Goal: Task Accomplishment & Management: Manage account settings

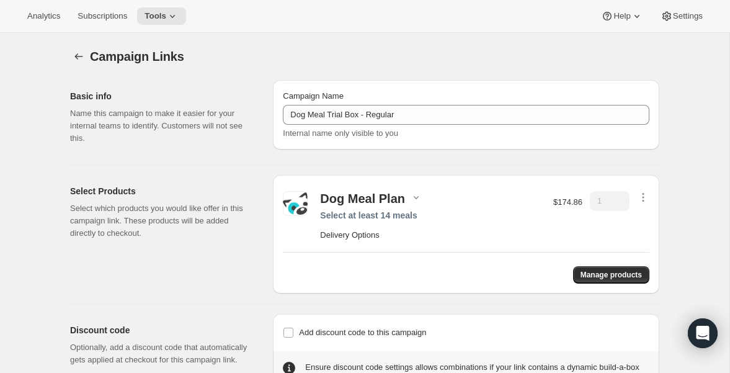
scroll to position [47, 0]
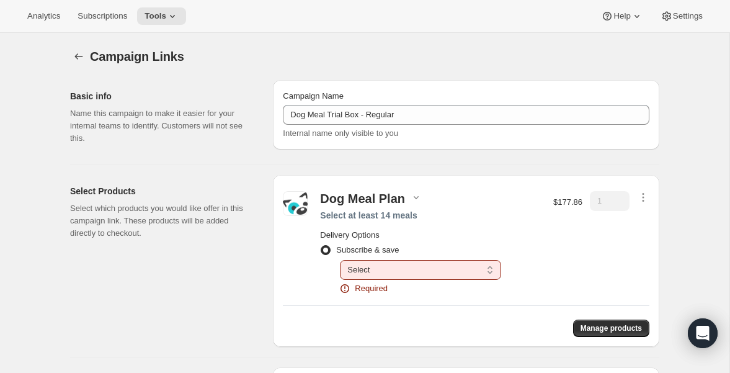
scroll to position [33, 0]
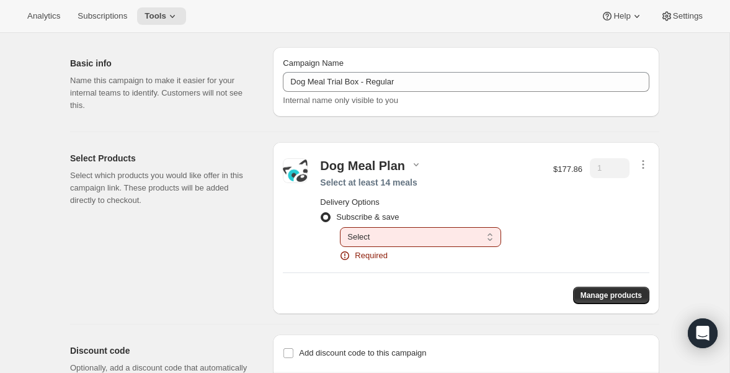
drag, startPoint x: 697, startPoint y: 148, endPoint x: 679, endPoint y: 156, distance: 19.4
click at [697, 148] on div "Campaign Links. This page is ready Campaign Links Basic info Name this campaign…" at bounding box center [364, 220] width 729 height 441
click at [379, 253] on span "Required" at bounding box center [371, 255] width 33 height 12
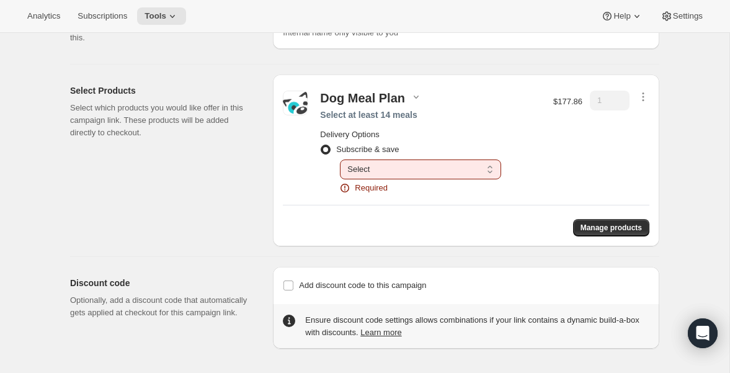
scroll to position [0, 0]
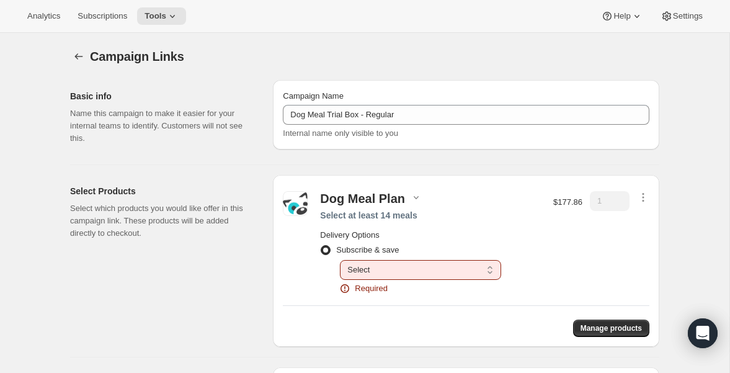
radio input "false"
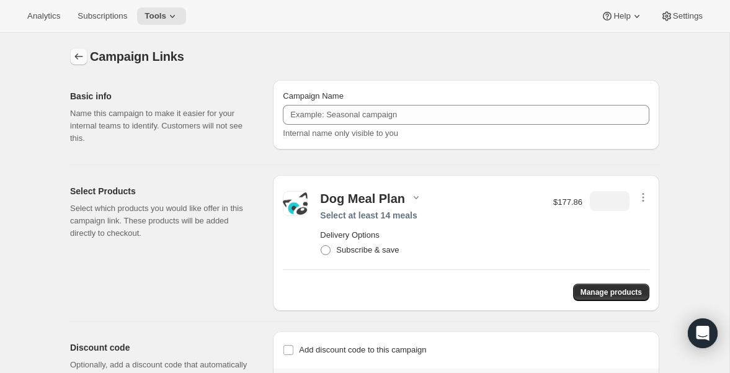
click at [78, 59] on icon "button" at bounding box center [79, 56] width 8 height 6
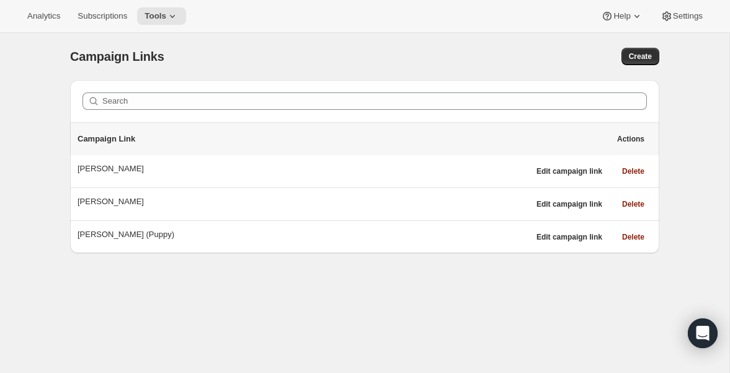
click at [386, 54] on div "Campaign Links Create" at bounding box center [364, 56] width 589 height 17
click at [373, 55] on div "Campaign Links" at bounding box center [229, 56] width 318 height 17
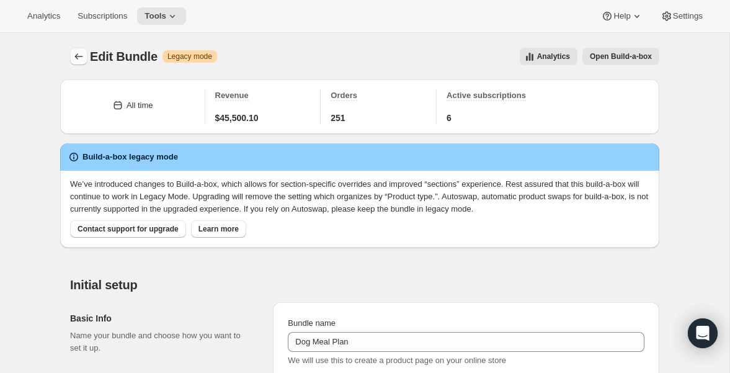
click at [79, 53] on icon "Bundles" at bounding box center [79, 56] width 12 height 12
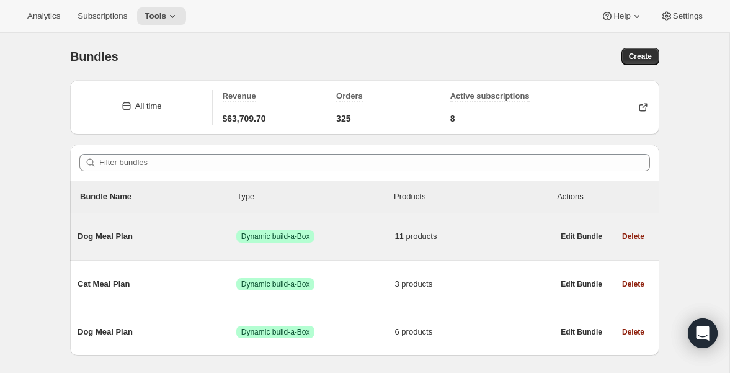
click at [93, 237] on span "Dog Meal Plan" at bounding box center [157, 236] width 159 height 12
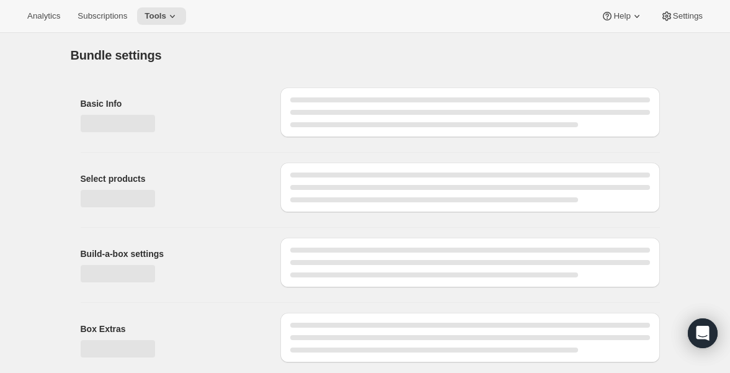
type input "Dog Meal Plan"
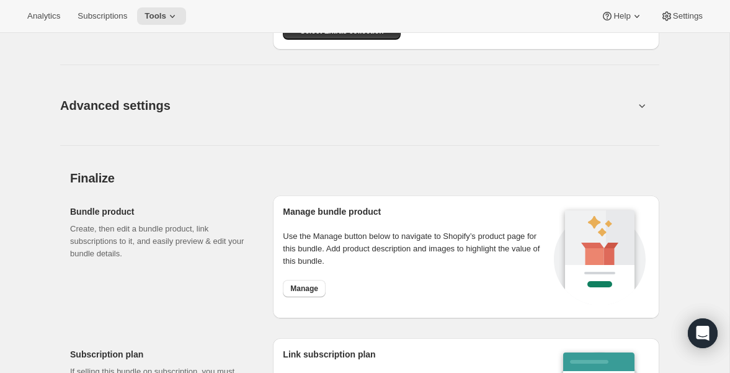
scroll to position [1466, 0]
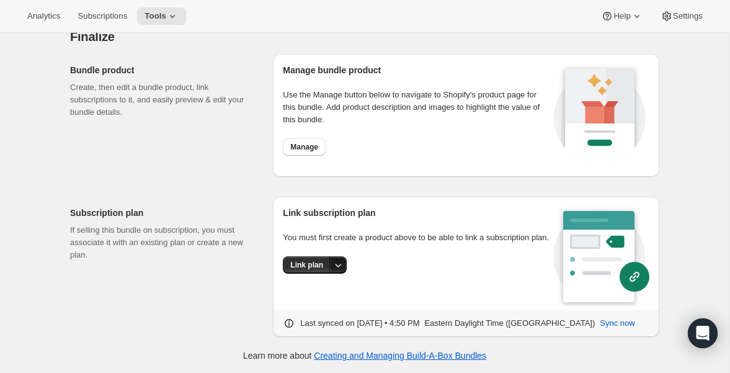
click at [338, 271] on icon "More actions" at bounding box center [338, 265] width 12 height 12
click at [309, 302] on span "Link plan" at bounding box center [296, 302] width 32 height 9
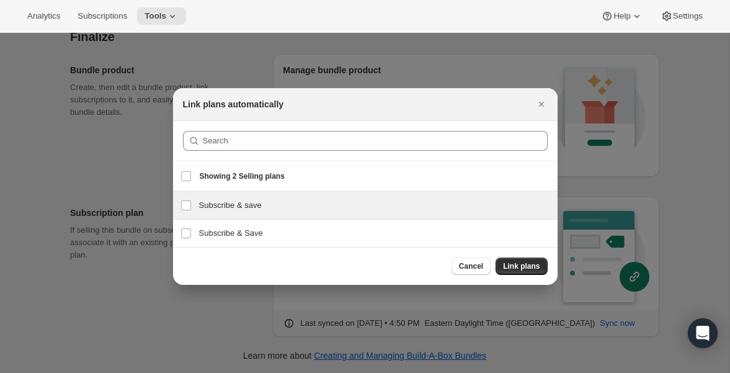
click at [249, 208] on h3 "Subscribe & save" at bounding box center [374, 205] width 351 height 12
checkbox input "true"
click at [531, 268] on span "Link plans" at bounding box center [521, 266] width 37 height 10
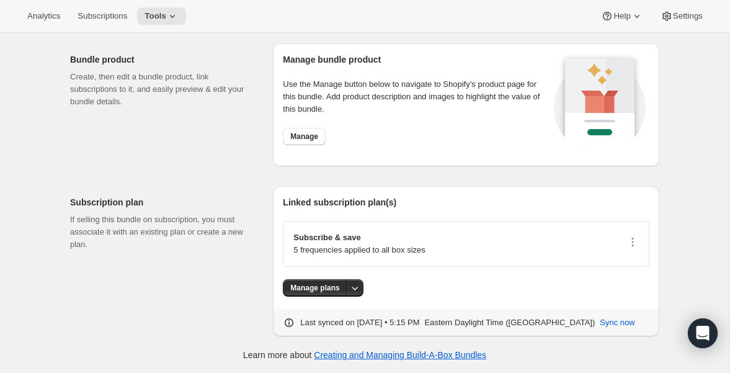
scroll to position [1477, 0]
click at [338, 239] on p "Subscribe & save" at bounding box center [359, 237] width 132 height 12
click at [359, 286] on icon "More actions" at bounding box center [355, 288] width 12 height 12
click at [321, 316] on span "Manage plans" at bounding box center [323, 312] width 51 height 9
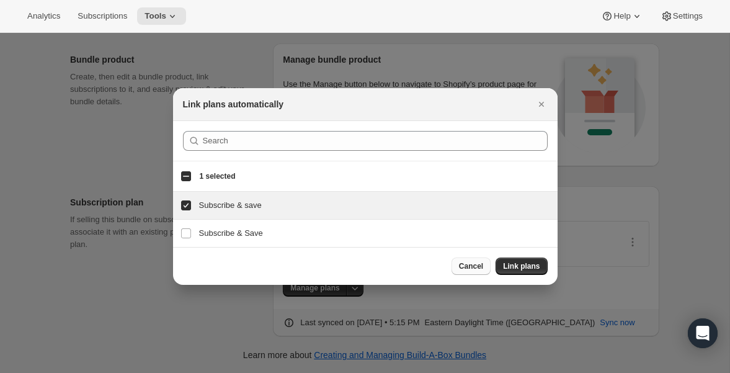
click at [475, 268] on span "Cancel" at bounding box center [471, 266] width 24 height 10
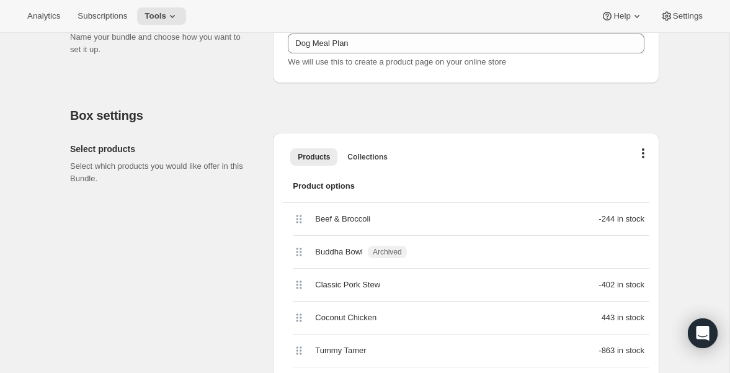
scroll to position [0, 0]
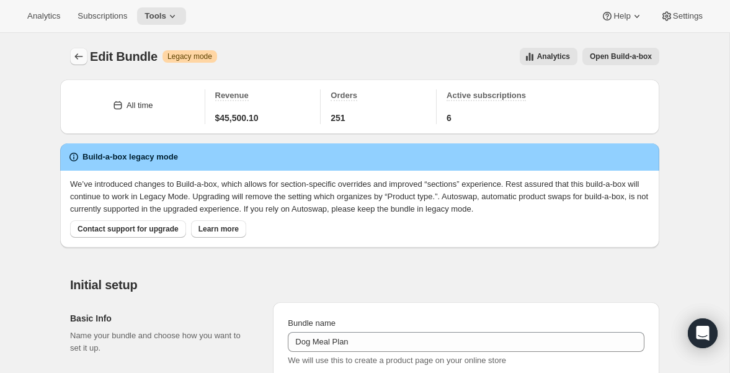
click at [76, 55] on icon "Bundles" at bounding box center [79, 56] width 8 height 6
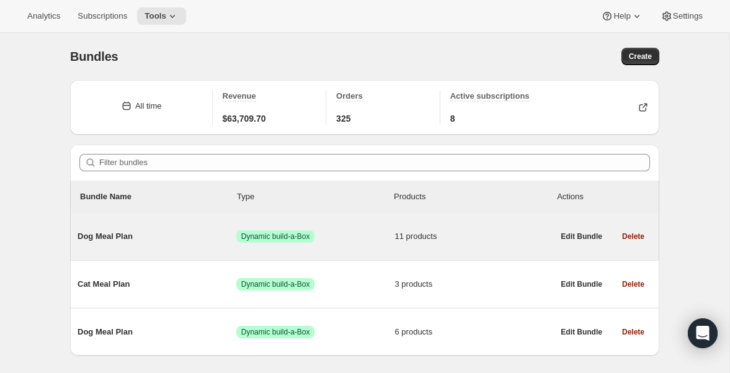
scroll to position [33, 0]
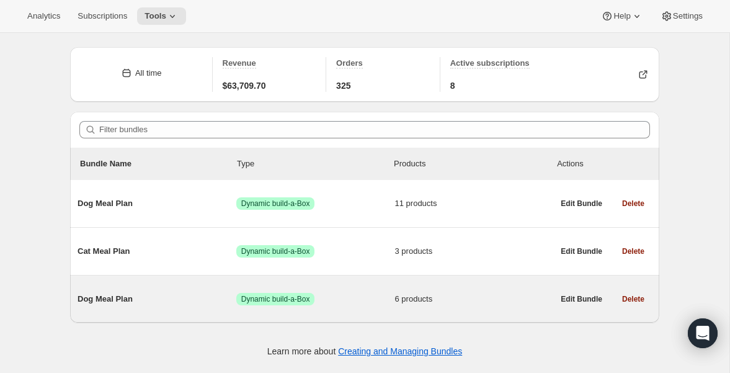
click at [91, 301] on span "Dog Meal Plan" at bounding box center [157, 299] width 159 height 12
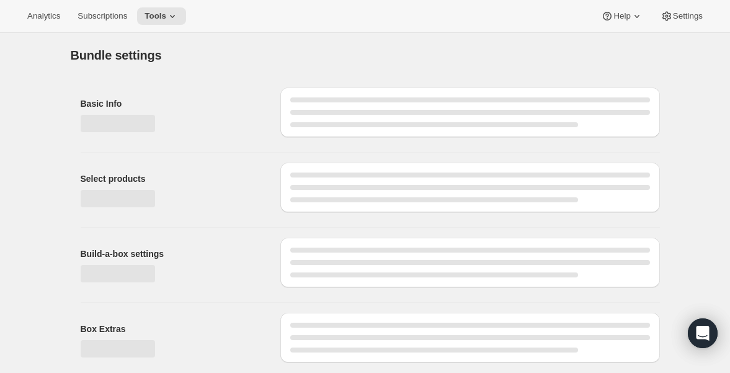
type input "Dog Meal Plan"
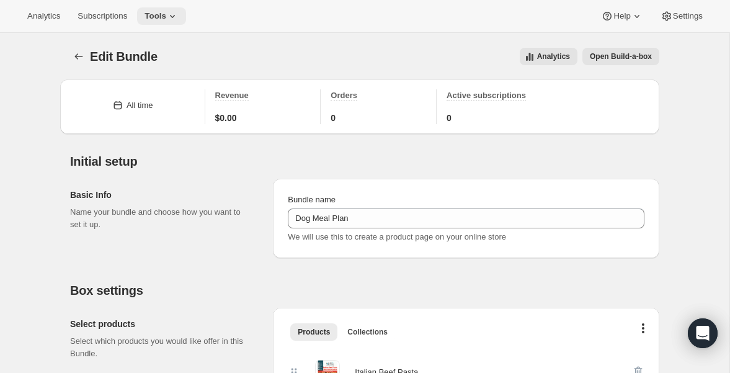
click at [174, 9] on button "Tools" at bounding box center [161, 15] width 49 height 17
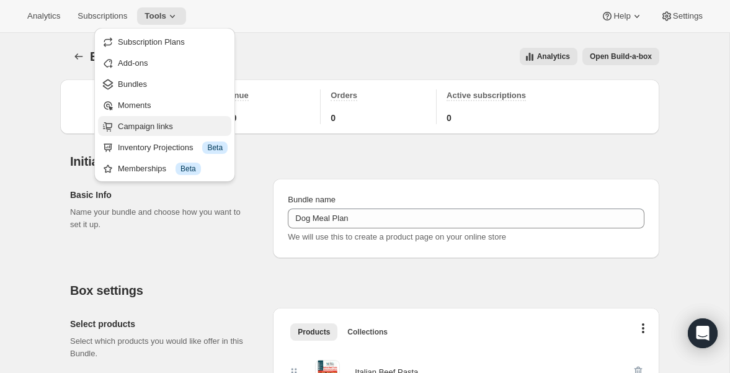
click at [126, 122] on span "Campaign links" at bounding box center [145, 126] width 55 height 9
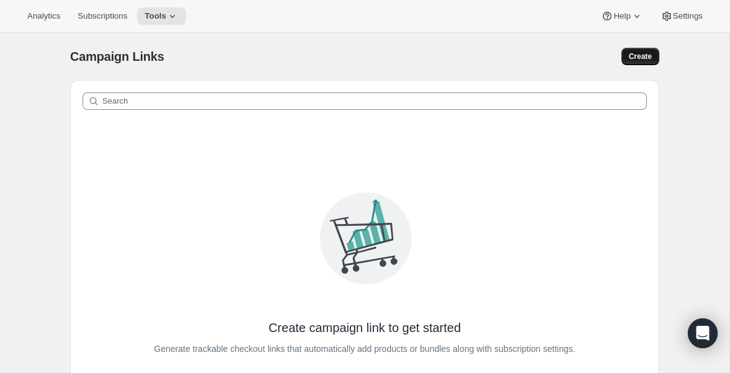
click at [640, 53] on span "Create" at bounding box center [640, 56] width 23 height 10
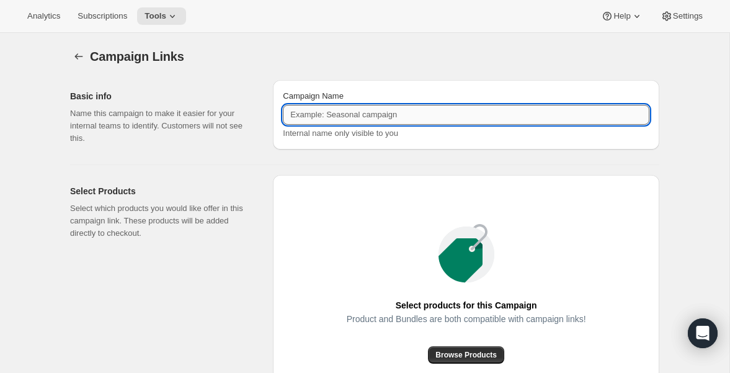
click at [335, 118] on input "Campaign Name" at bounding box center [466, 115] width 367 height 20
type input "Dog Meal Trial Box - Regular"
click at [556, 164] on div "Basic info Name this campaign to make it easier for your internal teams to iden…" at bounding box center [359, 292] width 599 height 444
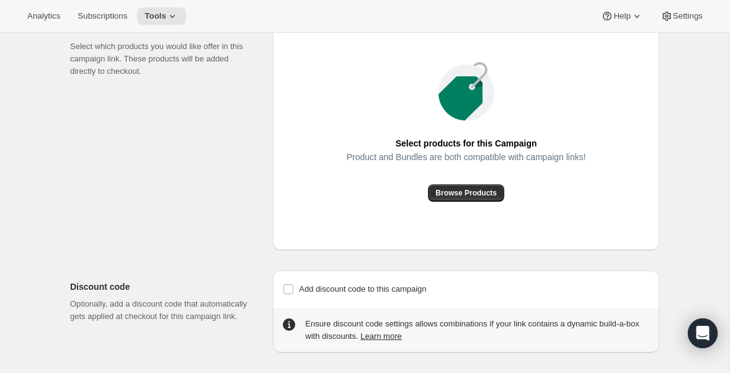
scroll to position [166, 0]
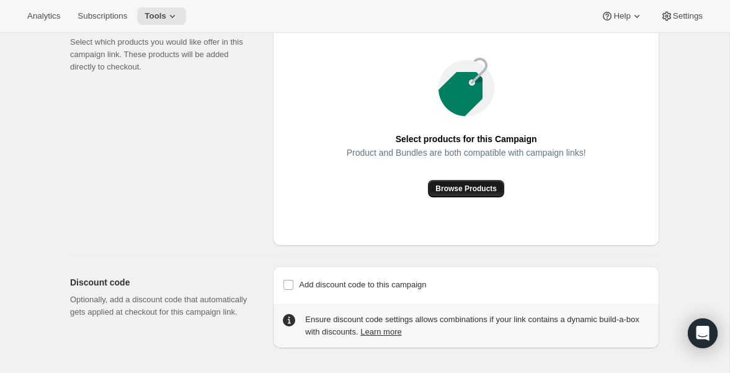
click at [468, 190] on span "Browse Products" at bounding box center [465, 189] width 61 height 10
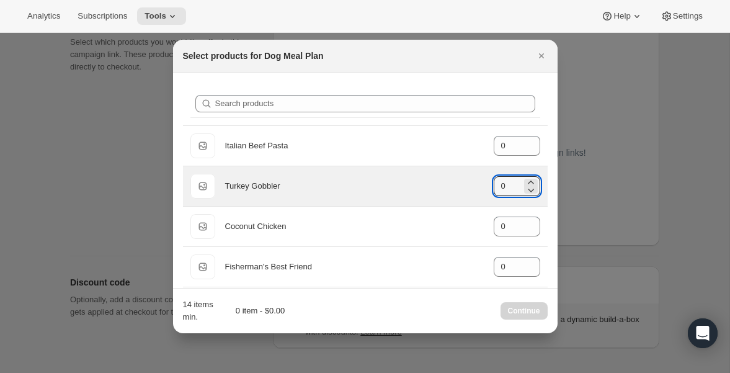
drag, startPoint x: 510, startPoint y: 187, endPoint x: 488, endPoint y: 187, distance: 21.7
click at [486, 187] on div "Default Title Turkey Gobbler gid://shopify/ProductVariant/40543579766832 0" at bounding box center [365, 186] width 350 height 25
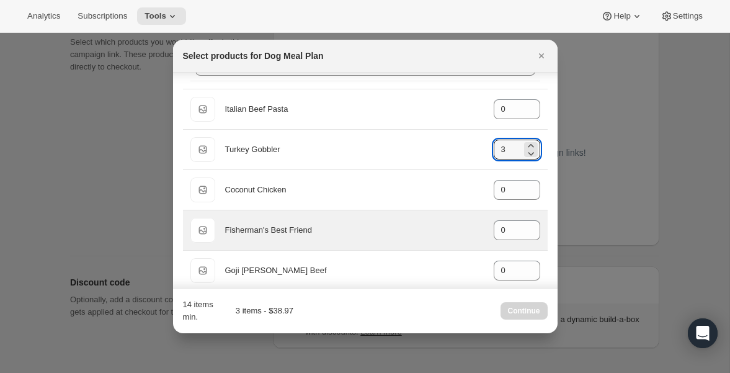
scroll to position [50, 0]
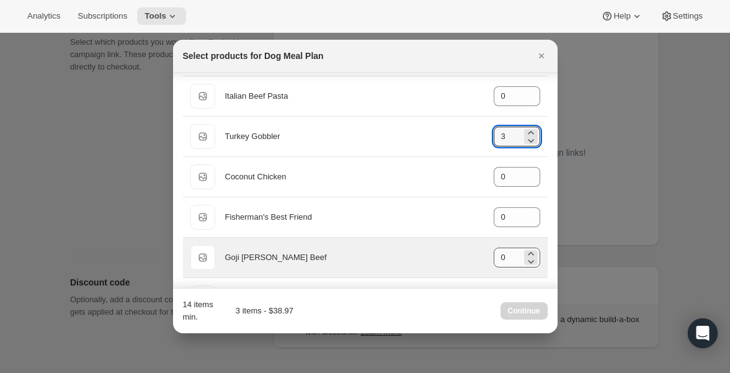
type input "3"
drag, startPoint x: 505, startPoint y: 256, endPoint x: 495, endPoint y: 255, distance: 9.9
click at [489, 256] on div "Default Title Goji [PERSON_NAME] Beef gid://shopify/ProductVariant/405435784561…" at bounding box center [365, 257] width 350 height 25
type input "0"
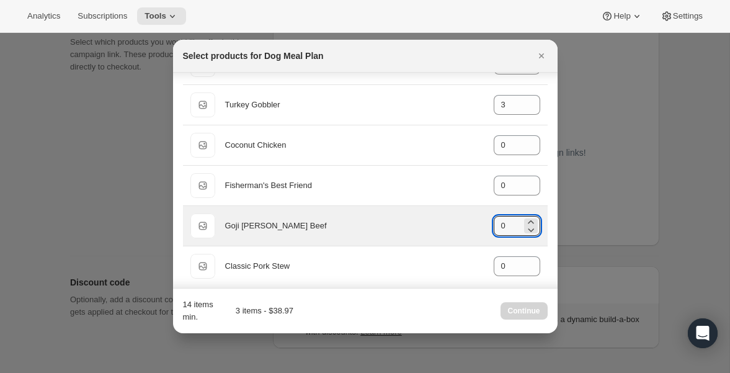
scroll to position [89, 0]
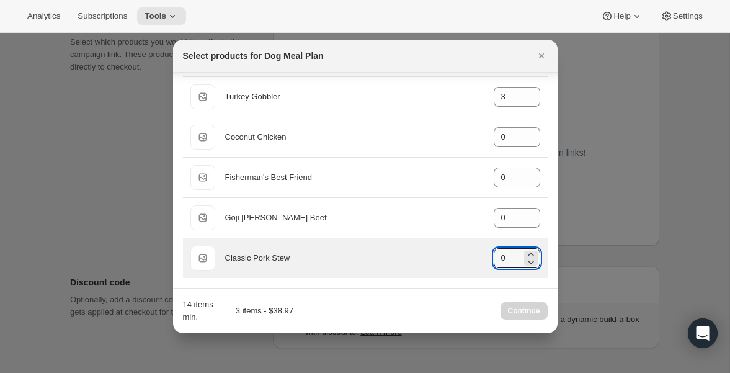
drag, startPoint x: 504, startPoint y: 259, endPoint x: 484, endPoint y: 259, distance: 19.8
click at [484, 259] on div "Default Title Classic Pork Stew gid://shopify/ProductVariant/40543577735216 0" at bounding box center [365, 258] width 350 height 25
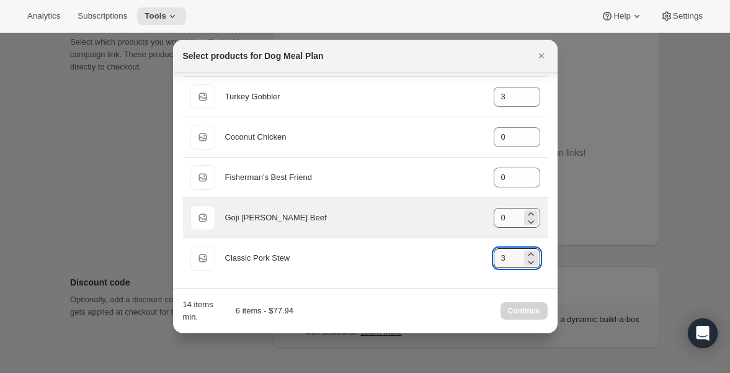
type input "3"
drag, startPoint x: 507, startPoint y: 216, endPoint x: 495, endPoint y: 216, distance: 11.8
click at [495, 216] on input "0" at bounding box center [508, 218] width 28 height 20
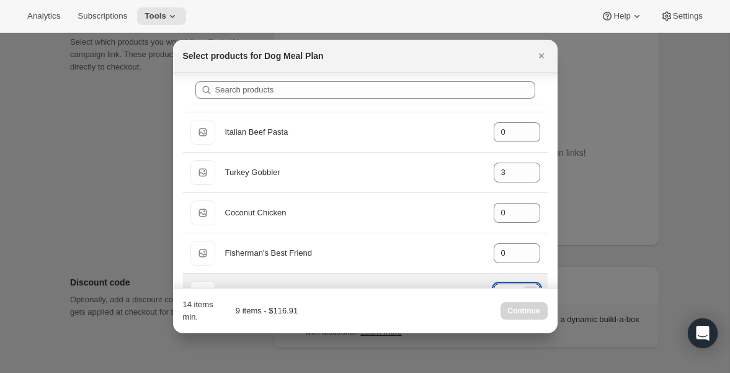
scroll to position [7, 0]
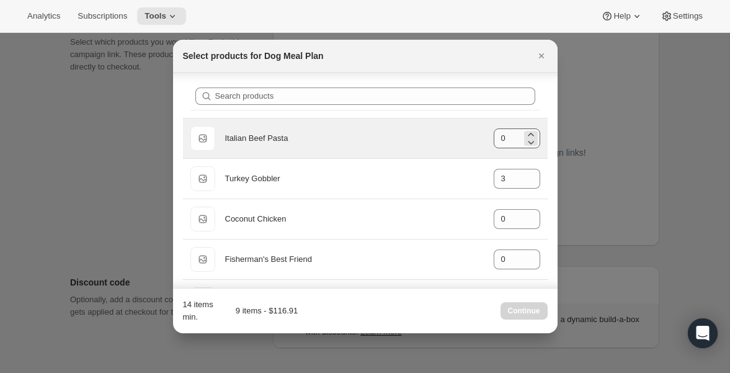
type input "3"
drag, startPoint x: 506, startPoint y: 140, endPoint x: 490, endPoint y: 140, distance: 15.5
click at [490, 140] on div "Default Title Italian Beef Pasta gid://shopify/ProductVariant/40543577931824 0" at bounding box center [365, 138] width 350 height 25
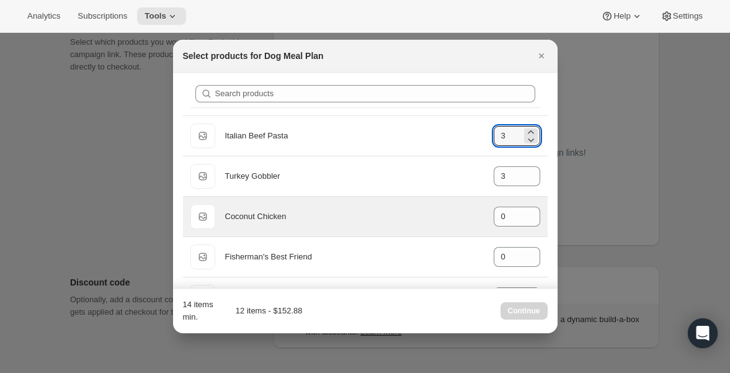
scroll to position [0, 0]
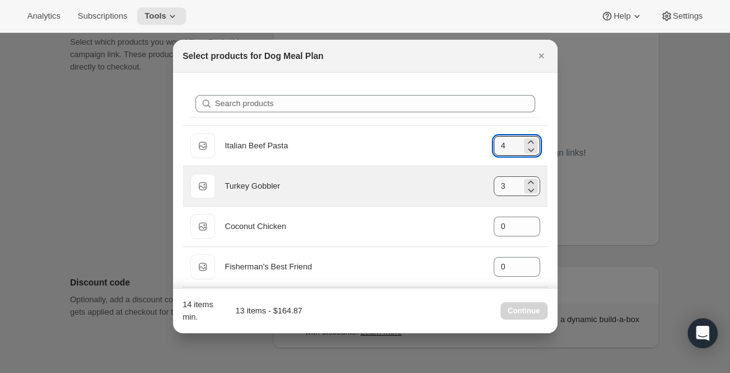
type input "4"
drag, startPoint x: 507, startPoint y: 185, endPoint x: 491, endPoint y: 186, distance: 16.8
click at [487, 185] on div "Default Title Turkey Gobbler gid://shopify/ProductVariant/40543579766832 3" at bounding box center [365, 186] width 350 height 25
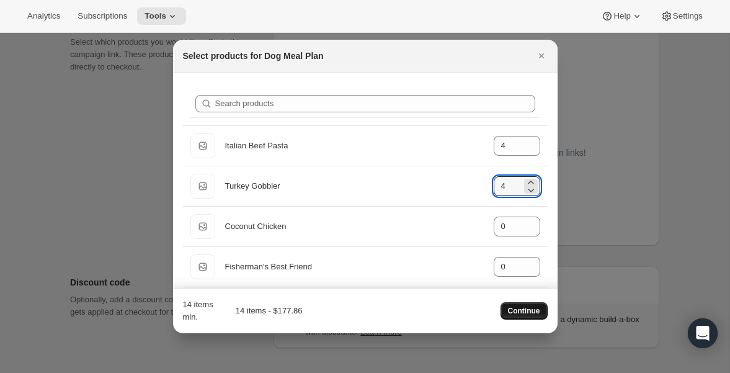
type input "4"
click at [524, 306] on span "Continue" at bounding box center [524, 311] width 32 height 10
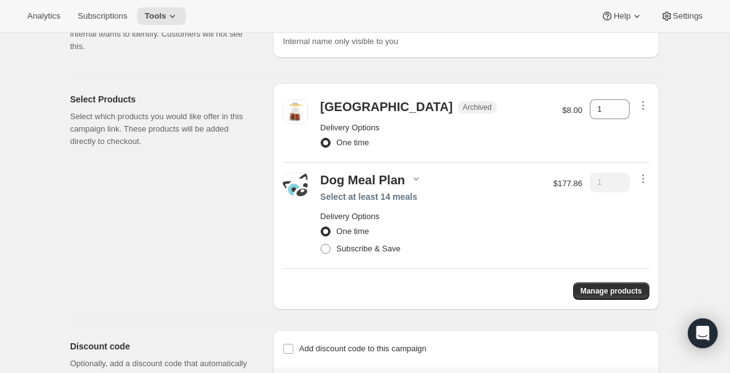
scroll to position [174, 0]
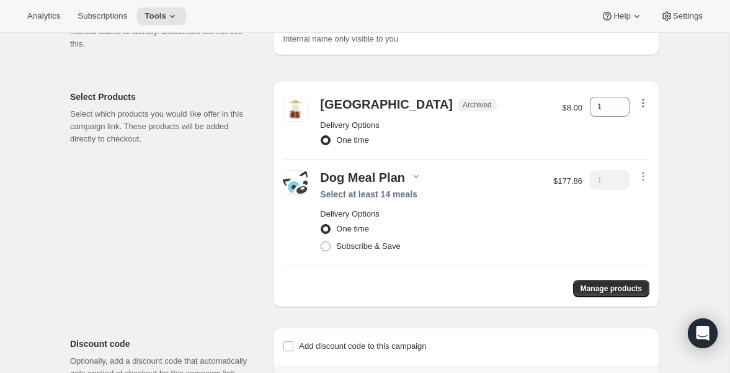
click at [643, 101] on icon "button" at bounding box center [643, 103] width 12 height 12
click at [642, 127] on span "Remove" at bounding box center [643, 126] width 30 height 9
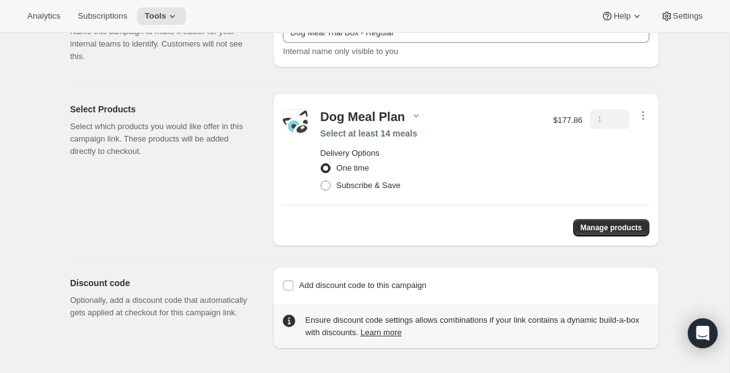
scroll to position [79, 0]
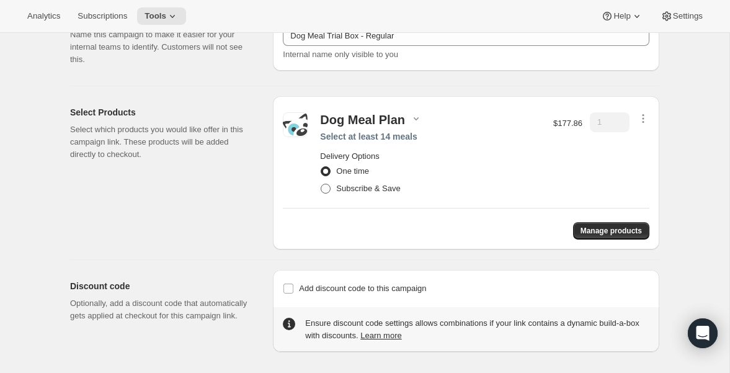
click at [330, 187] on span at bounding box center [326, 189] width 10 height 10
click at [321, 184] on input "Subscribe & Save" at bounding box center [321, 184] width 1 height 1
radio input "true"
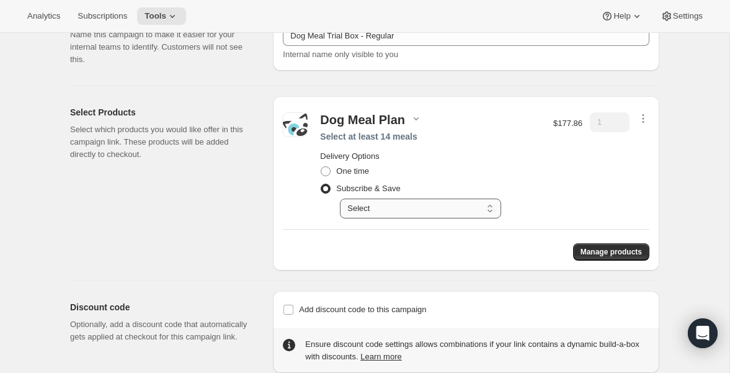
click at [449, 207] on select "Select Deliver every 1 week Deliver every 2 weeks Deliver every 3 weeks Deliver…" at bounding box center [420, 208] width 161 height 20
click at [486, 204] on select "Select Deliver every 1 week Deliver every 2 weeks Deliver every 3 weeks Deliver…" at bounding box center [420, 208] width 161 height 20
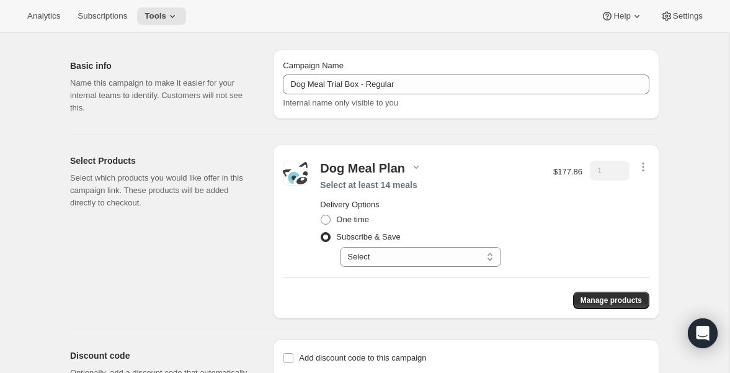
scroll to position [16, 0]
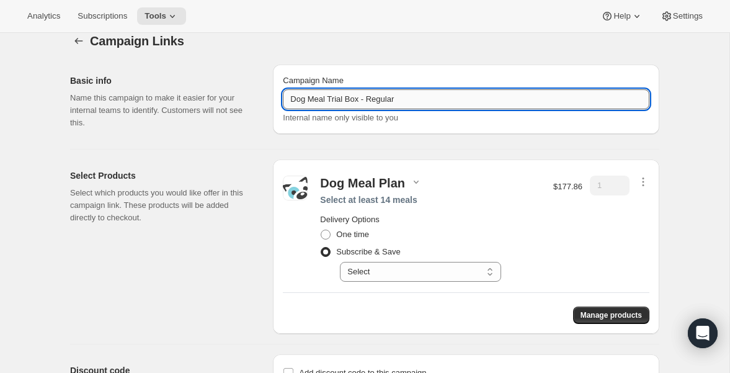
click at [452, 100] on input "Dog Meal Trial Box - Regular" at bounding box center [466, 99] width 367 height 20
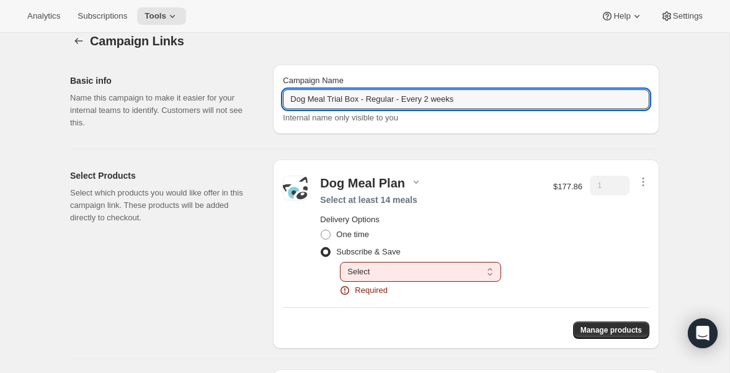
type input "Dog Meal Trial Box - Regular - Every 2 weeks"
click at [475, 274] on select "Select Deliver every 1 week Deliver every 2 weeks Deliver every 3 weeks Deliver…" at bounding box center [420, 272] width 161 height 20
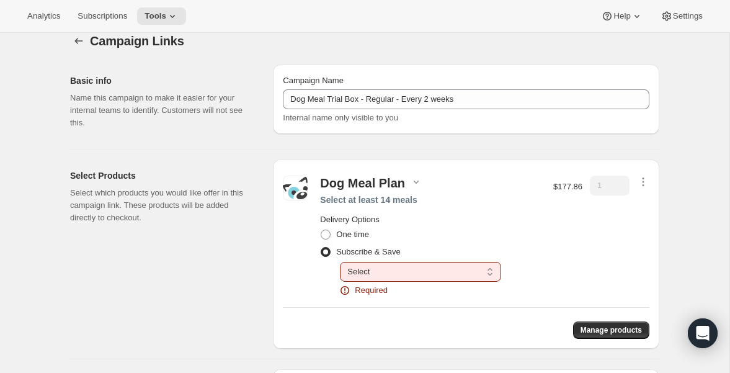
select select "gid://shopify/SellingPlan/690664177940"
click at [340, 262] on select "Select Deliver every 1 week Deliver every 2 weeks Deliver every 3 weeks Deliver…" at bounding box center [420, 272] width 161 height 20
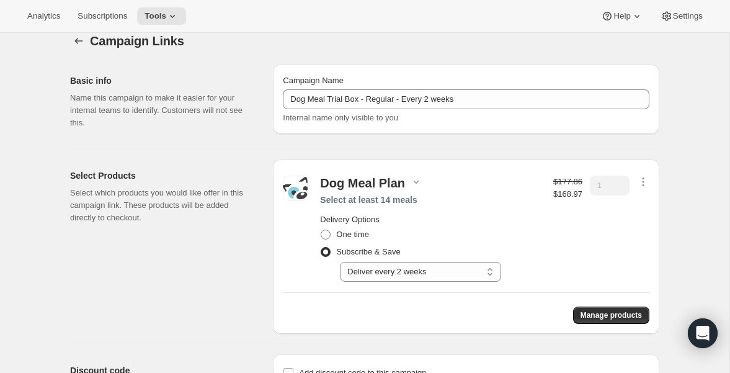
click at [607, 230] on div "1" at bounding box center [610, 229] width 40 height 106
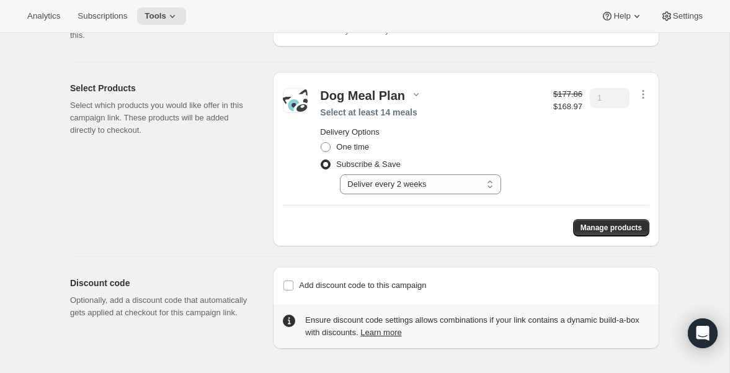
scroll to position [0, 0]
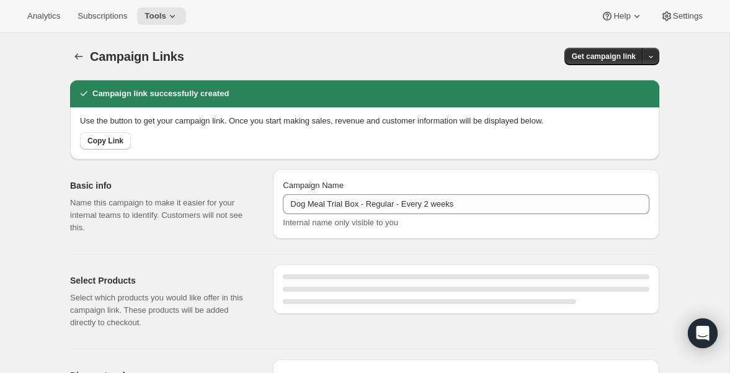
select select "gid://shopify/SellingPlan/690664177940"
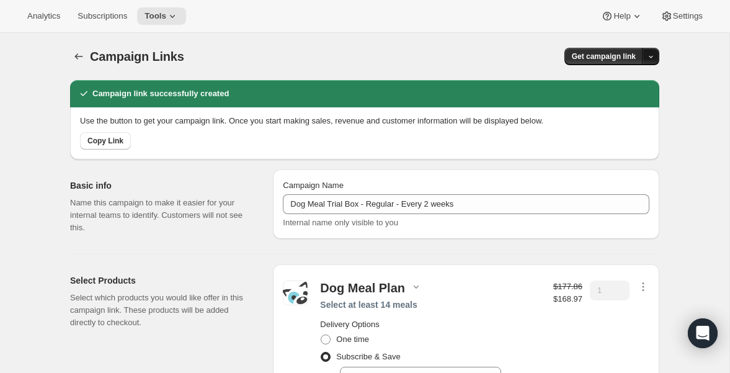
click at [654, 56] on icon "button" at bounding box center [651, 57] width 8 height 8
click at [635, 83] on span "Copy Link" at bounding box center [634, 82] width 36 height 9
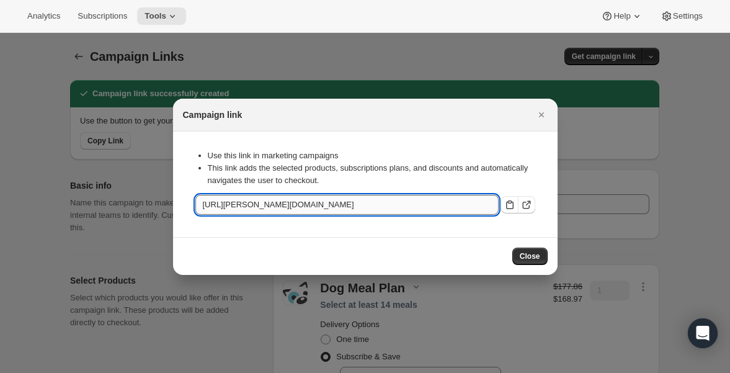
click at [418, 204] on input "[URL][PERSON_NAME][DOMAIN_NAME]" at bounding box center [346, 205] width 303 height 20
click at [529, 253] on span "Close" at bounding box center [530, 256] width 20 height 10
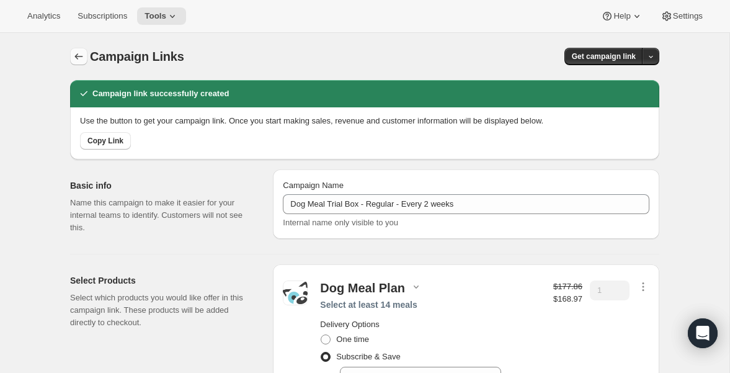
click at [78, 57] on icon "button" at bounding box center [79, 56] width 12 height 12
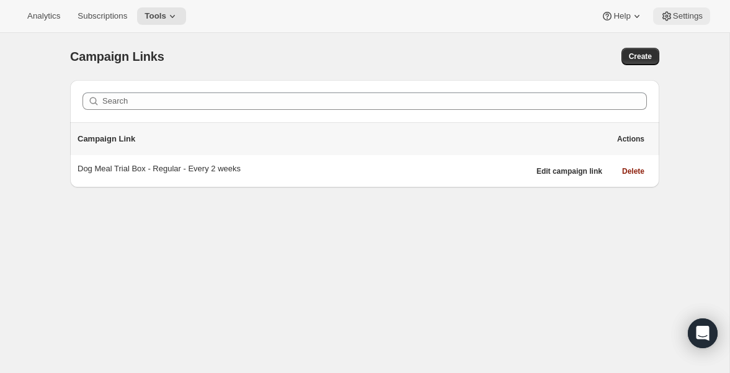
click at [677, 12] on span "Settings" at bounding box center [688, 16] width 30 height 10
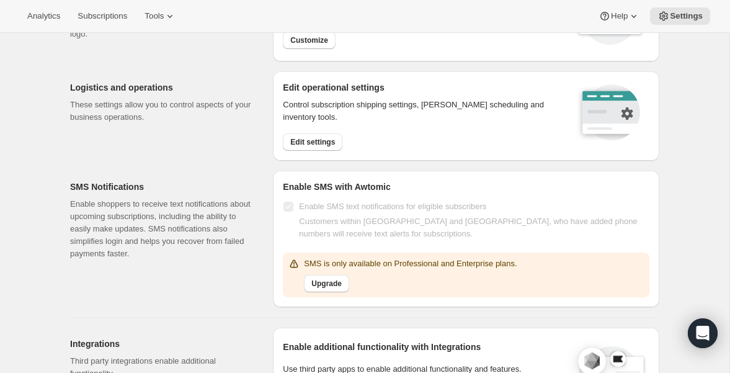
scroll to position [109, 0]
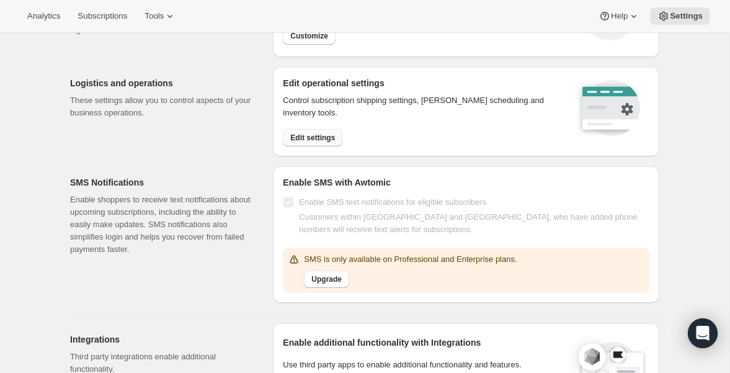
click at [312, 141] on span "Edit settings" at bounding box center [312, 138] width 45 height 10
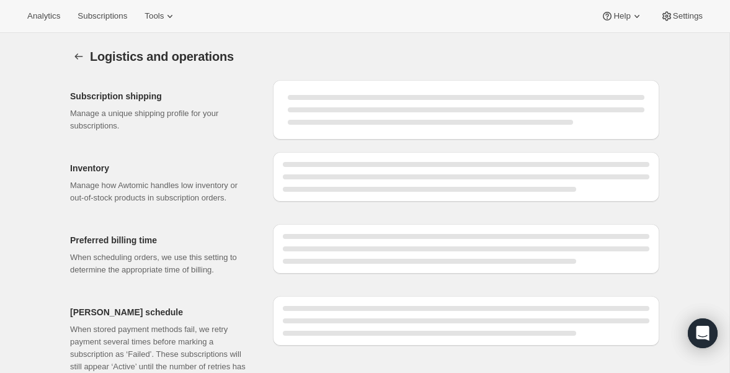
select select "DAY"
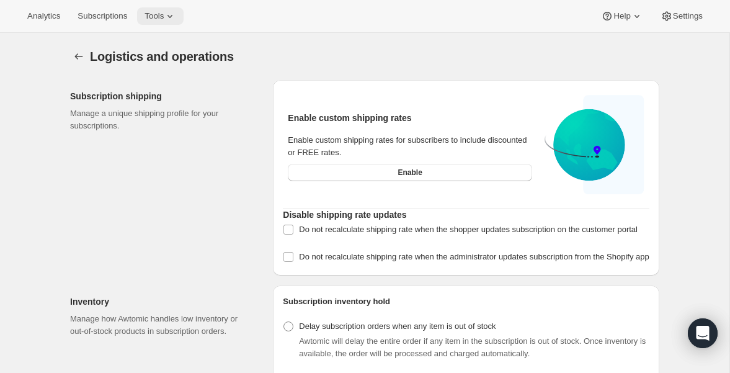
click at [167, 11] on button "Tools" at bounding box center [160, 15] width 47 height 17
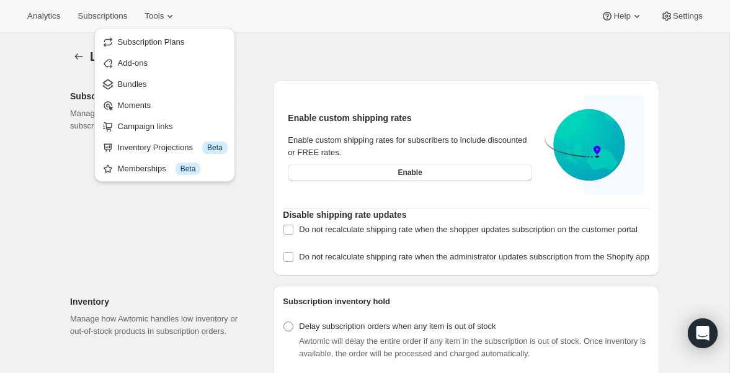
click at [313, 22] on div "Analytics Subscriptions Tools Help Settings" at bounding box center [365, 16] width 730 height 33
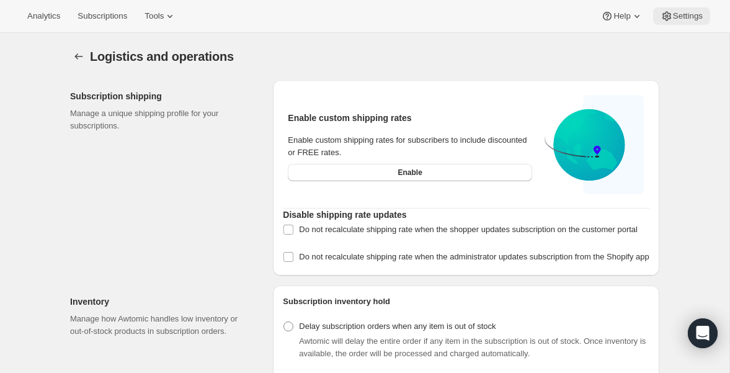
click at [685, 16] on span "Settings" at bounding box center [688, 16] width 30 height 10
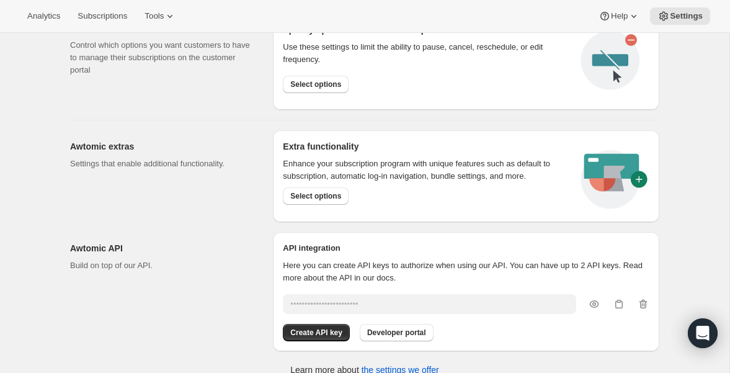
scroll to position [637, 0]
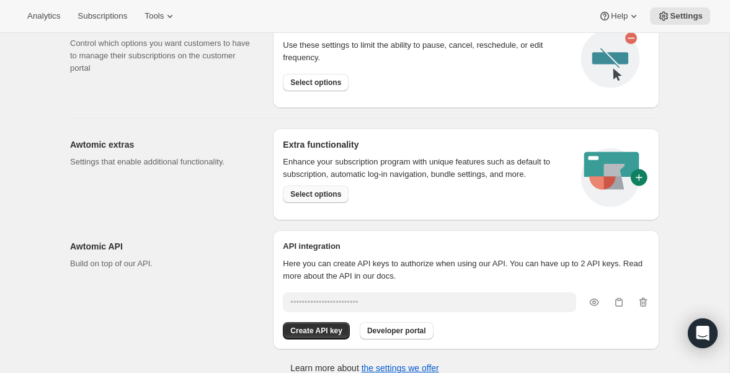
click at [339, 192] on span "Select options" at bounding box center [315, 194] width 51 height 10
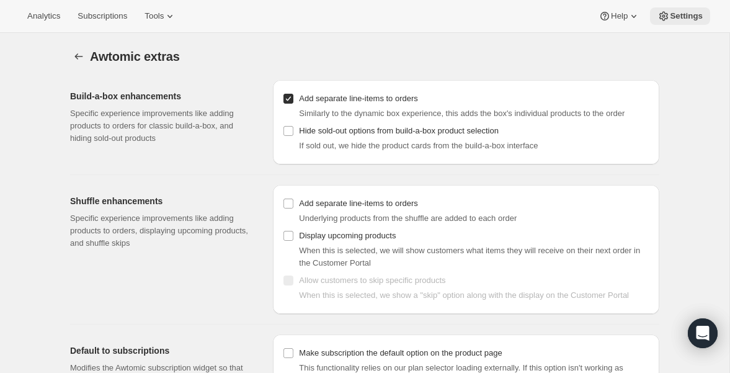
click at [682, 15] on span "Settings" at bounding box center [686, 16] width 33 height 10
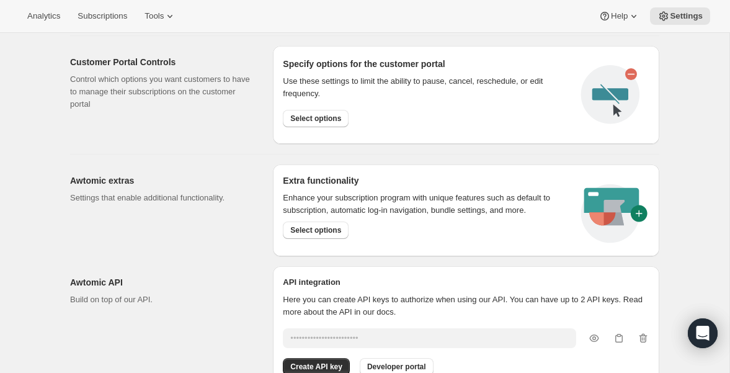
scroll to position [600, 0]
click at [325, 111] on button "Select options" at bounding box center [316, 118] width 66 height 17
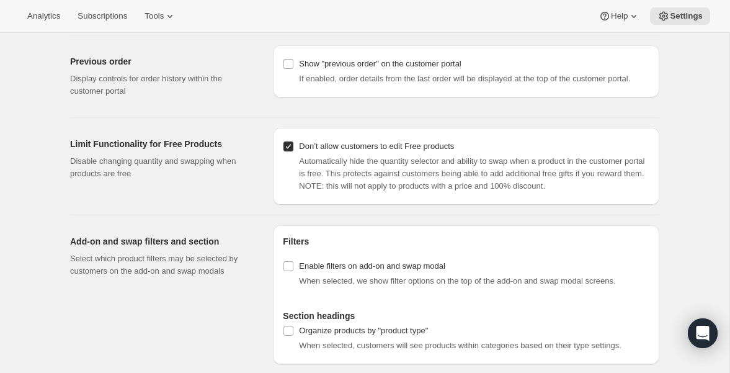
scroll to position [1266, 0]
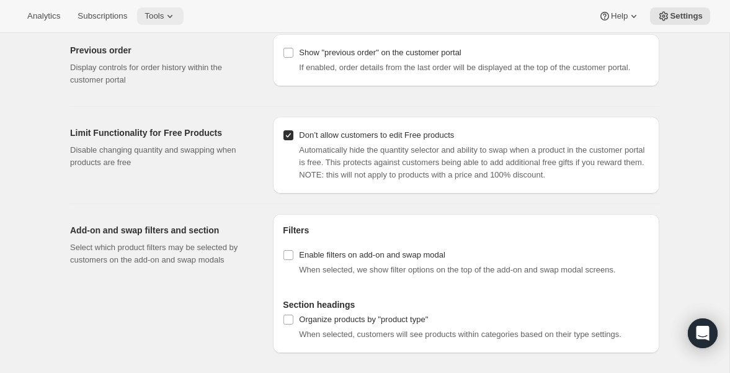
click at [164, 12] on span "Tools" at bounding box center [154, 16] width 19 height 10
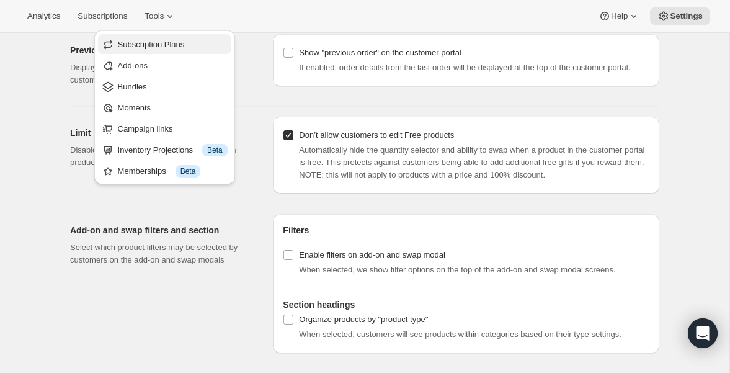
click at [140, 40] on span "Subscription Plans" at bounding box center [151, 44] width 67 height 9
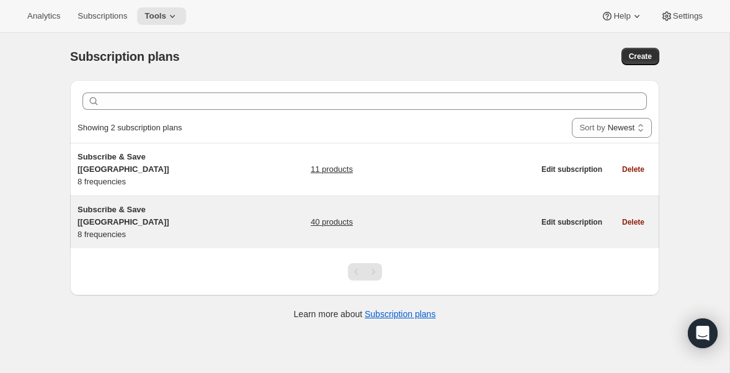
click at [138, 205] on span "Subscribe & Save [[GEOGRAPHIC_DATA]]" at bounding box center [124, 216] width 92 height 22
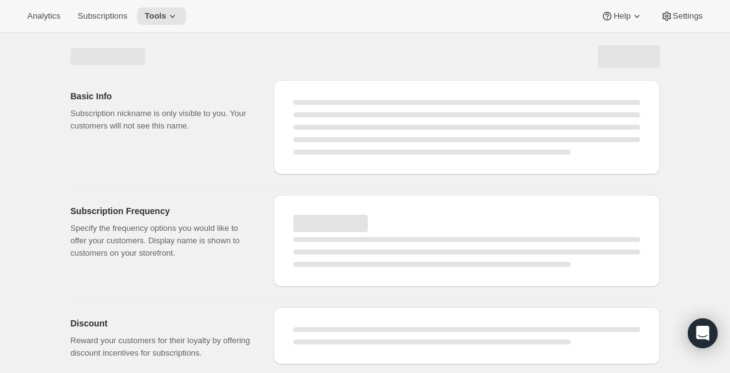
select select "WEEK"
select select "MONTH"
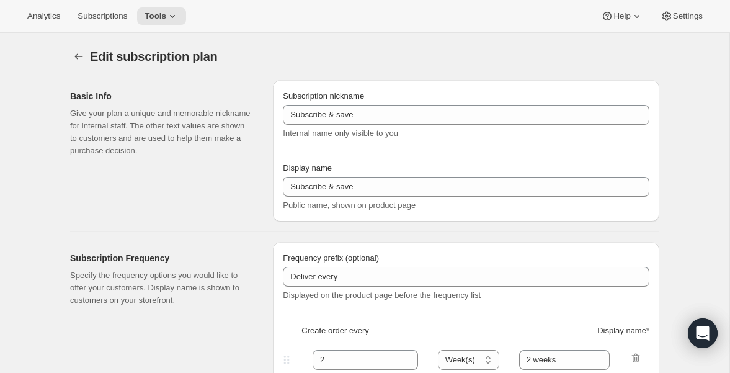
type input "Subscribe & Save [[GEOGRAPHIC_DATA]]"
type input "1"
type input "1 week"
type input "2"
select select "WEEK"
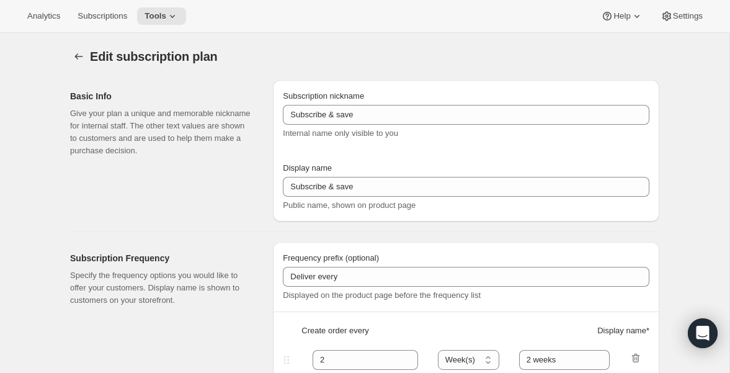
type input "2 weeks"
type input "5"
checkbox input "true"
select select "WEEK"
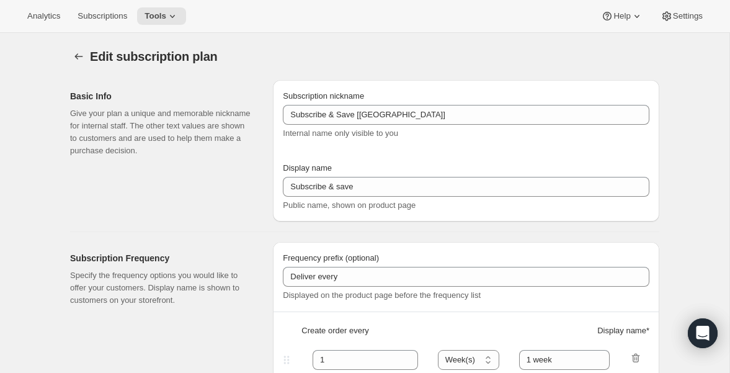
select select "WEEK"
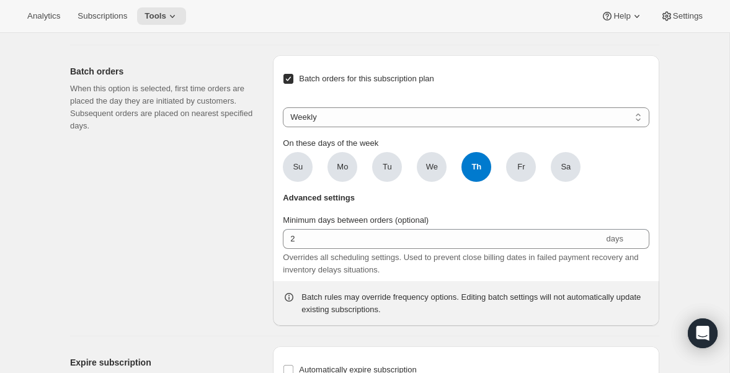
scroll to position [2329, 0]
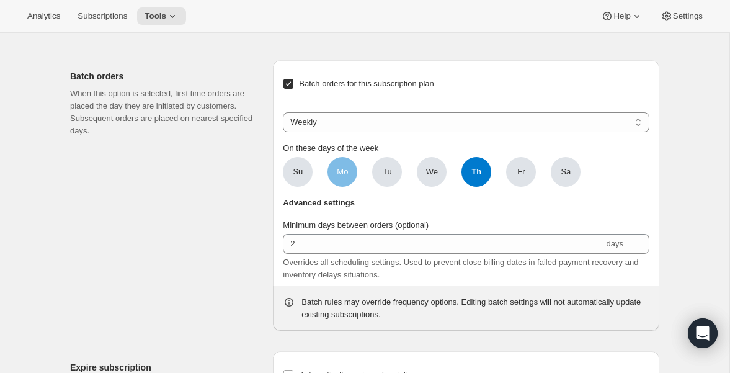
click at [349, 187] on span "Mo" at bounding box center [343, 172] width 30 height 30
click at [0, 0] on input "Mo" at bounding box center [0, 0] width 0 height 0
click at [387, 178] on span "Tu" at bounding box center [387, 172] width 9 height 12
click at [0, 0] on input "Tu" at bounding box center [0, 0] width 0 height 0
click at [435, 178] on span "We" at bounding box center [432, 172] width 12 height 12
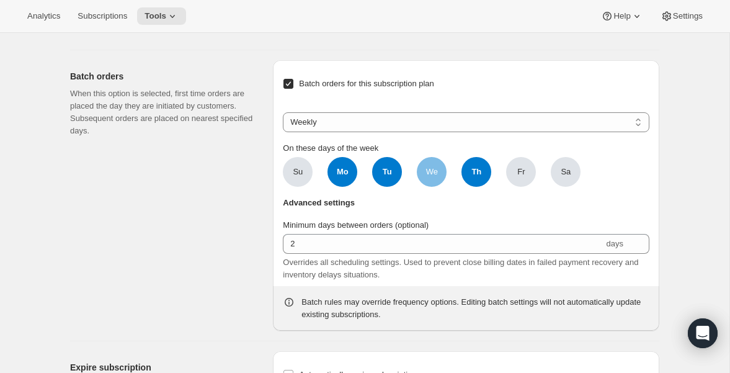
click at [0, 0] on input "We" at bounding box center [0, 0] width 0 height 0
click at [641, 132] on select "Weekly Monthly Yearly" at bounding box center [466, 122] width 367 height 20
click at [475, 187] on span "Th" at bounding box center [477, 172] width 30 height 30
click input "Th" at bounding box center [0, 0] width 0 height 0
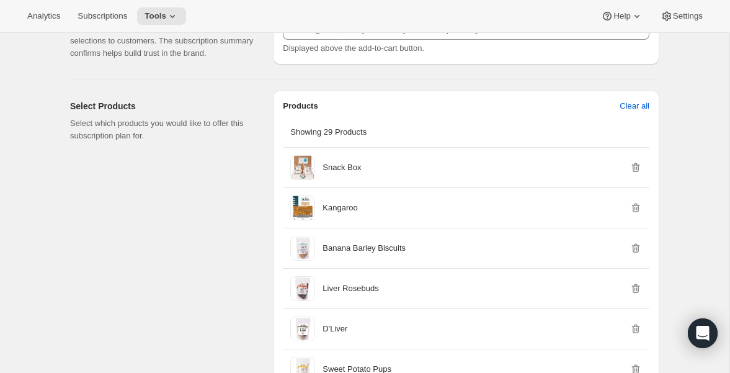
scroll to position [929, 0]
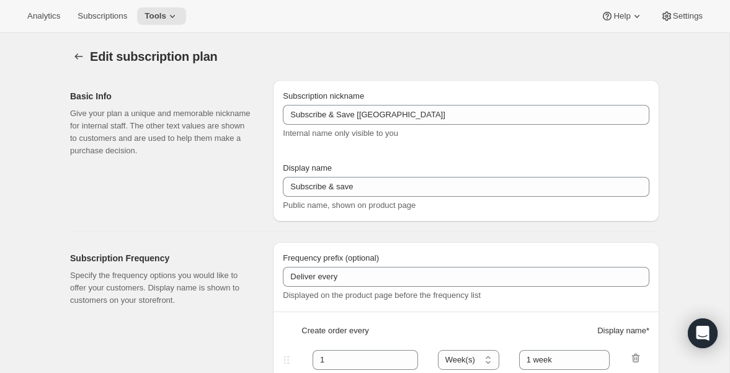
scroll to position [1, 0]
click at [317, 38] on div "Edit subscription plan. This page is ready Edit subscription plan" at bounding box center [364, 55] width 589 height 47
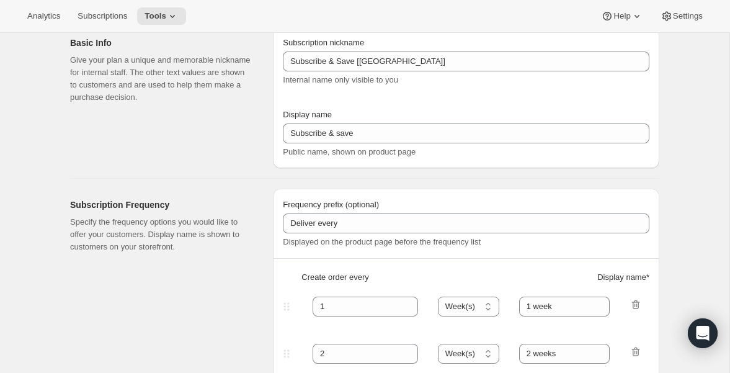
scroll to position [0, 0]
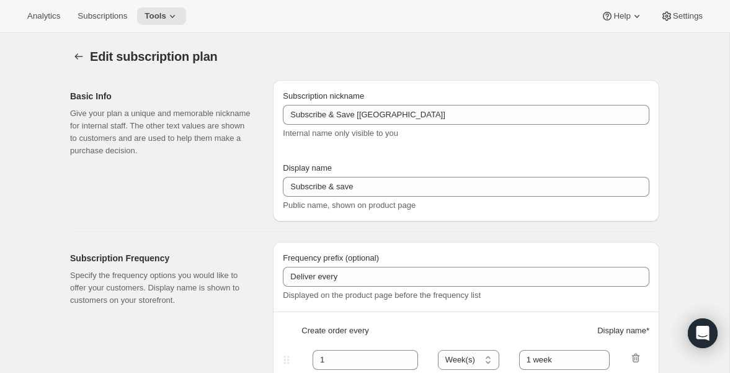
click at [429, 56] on div "Edit subscription plan" at bounding box center [263, 56] width 346 height 17
click at [79, 55] on icon "Subscription plans" at bounding box center [79, 56] width 12 height 12
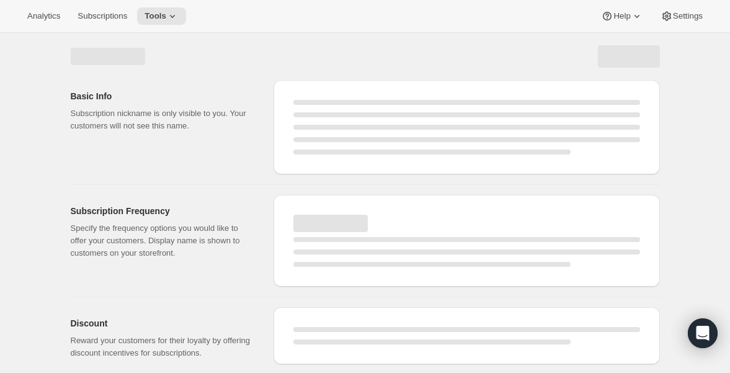
select select "WEEK"
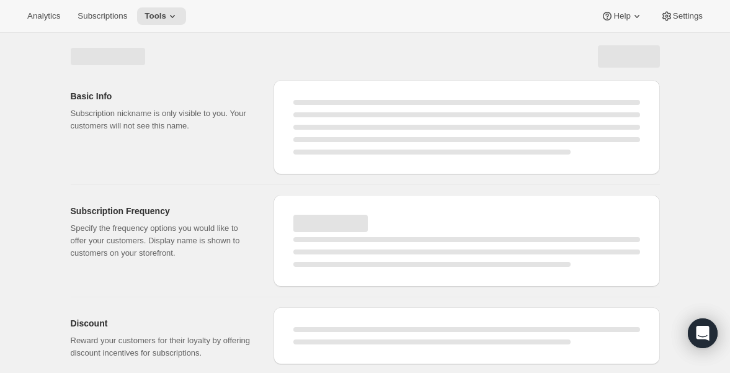
select select "WEEK"
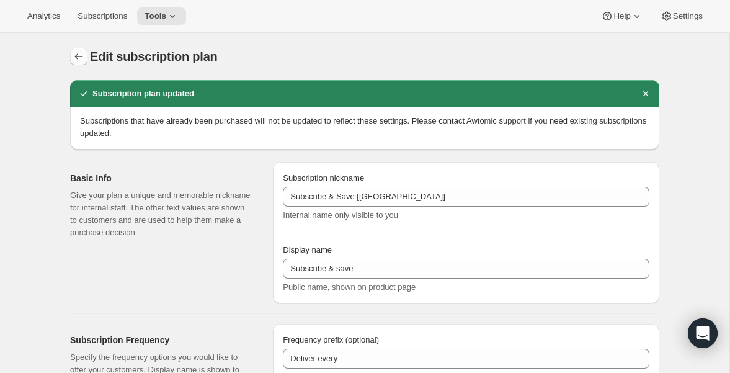
click at [81, 48] on button "Subscription plans" at bounding box center [78, 56] width 17 height 17
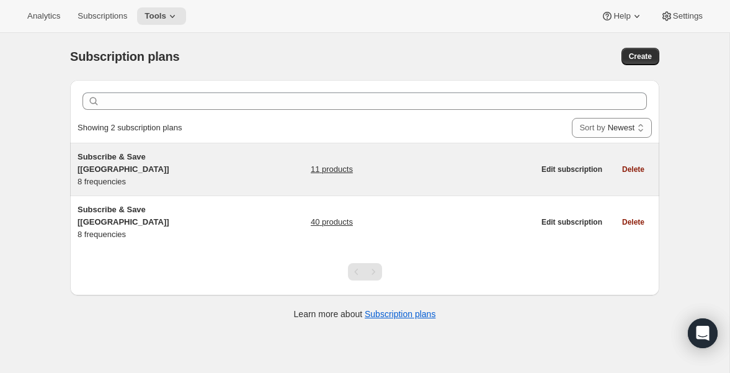
click at [157, 156] on span "Subscribe & Save [[GEOGRAPHIC_DATA]]" at bounding box center [124, 163] width 92 height 22
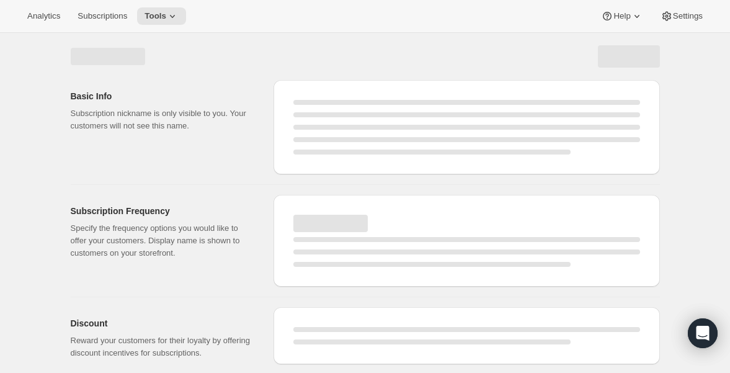
select select "WEEK"
select select "MONTH"
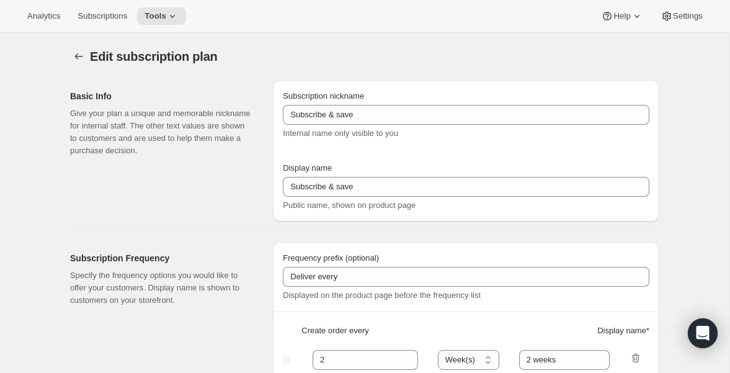
type input "Subscribe & Save [[GEOGRAPHIC_DATA]]"
type input "Subscribe & Save"
type input "1"
type input "1 week"
type input "2"
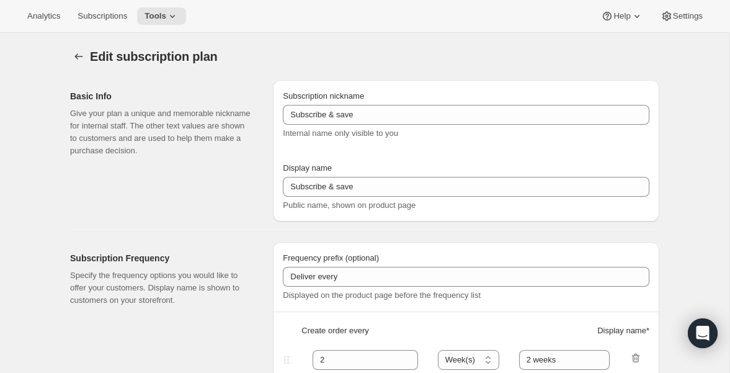
select select "WEEK"
type input "2 weeks"
type input "5"
select select "WEEK"
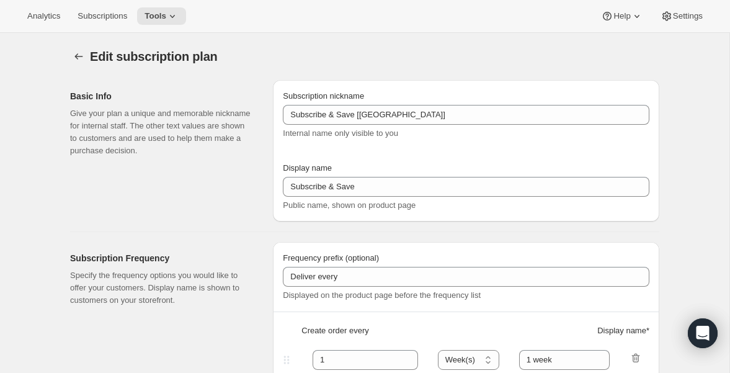
select select "WEEK"
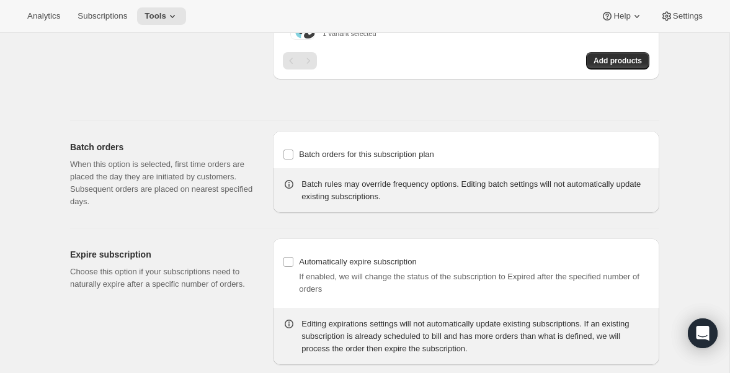
scroll to position [1425, 0]
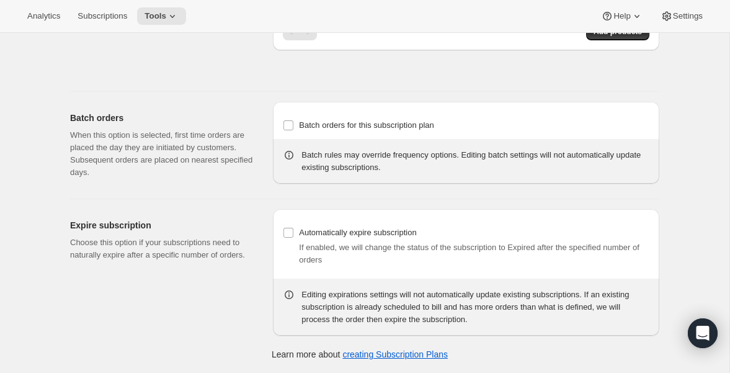
click at [265, 171] on div "Batch orders When this option is selected, first time orders are placed the day…" at bounding box center [359, 140] width 599 height 97
click at [291, 122] on input "Batch orders for this subscription plan" at bounding box center [288, 125] width 10 height 10
checkbox input "true"
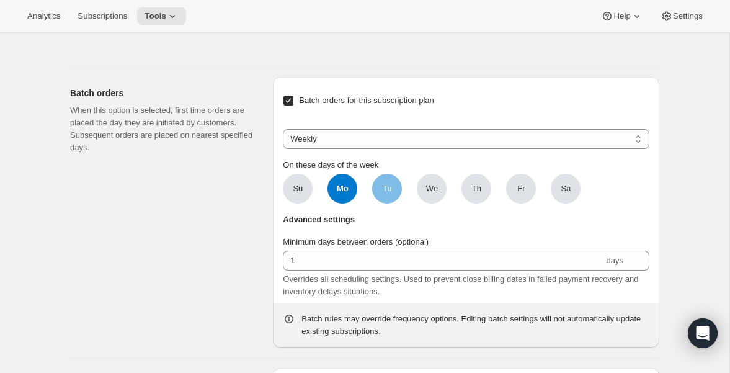
click at [395, 203] on span "Tu" at bounding box center [387, 189] width 30 height 30
click at [0, 0] on input "Tu" at bounding box center [0, 0] width 0 height 0
click at [433, 203] on span "We" at bounding box center [432, 189] width 30 height 30
click at [0, 0] on input "We" at bounding box center [0, 0] width 0 height 0
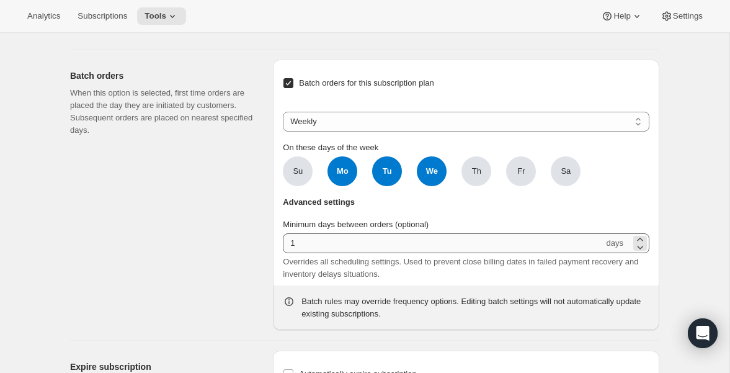
scroll to position [1450, 0]
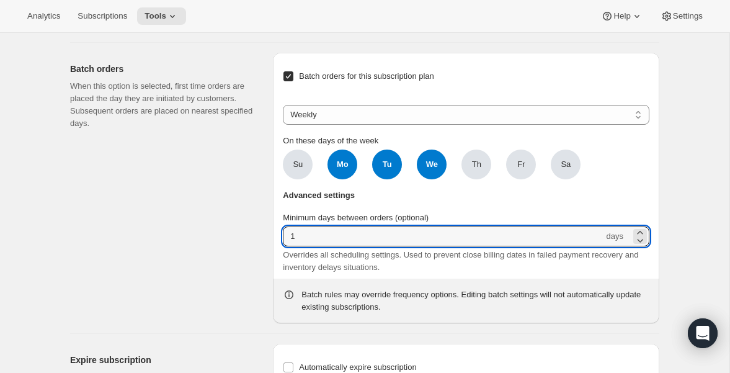
drag, startPoint x: 329, startPoint y: 263, endPoint x: 257, endPoint y: 259, distance: 72.1
click at [257, 259] on div "Batch orders When this option is selected, first time orders are placed the day…" at bounding box center [359, 183] width 599 height 280
type input "2"
click at [174, 269] on div "Batch orders When this option is selected, first time orders are placed the day…" at bounding box center [166, 188] width 193 height 270
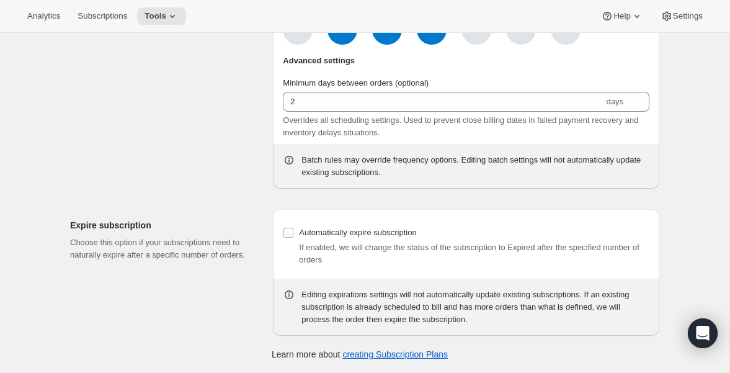
scroll to position [1609, 0]
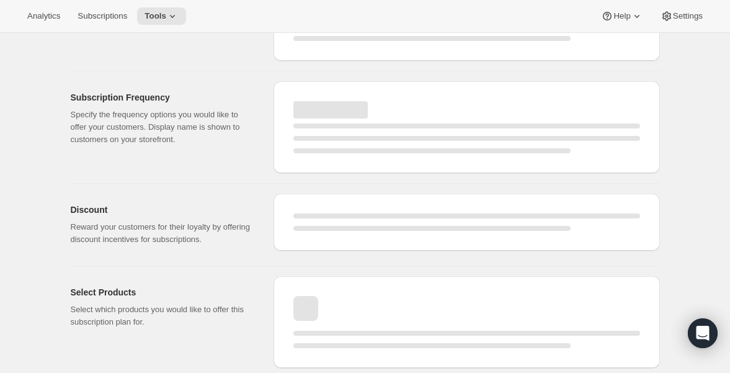
select select "WEEK"
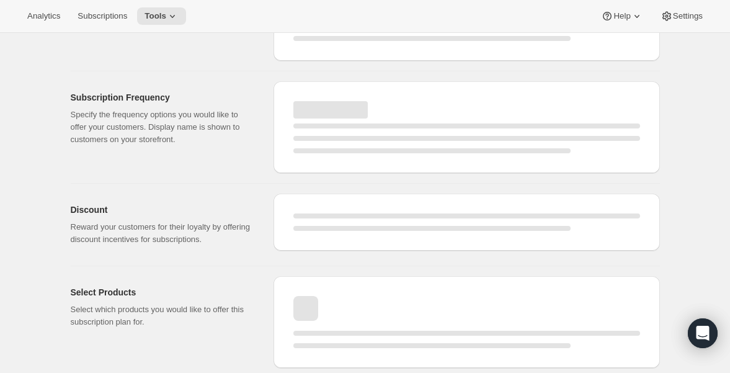
select select "WEEK"
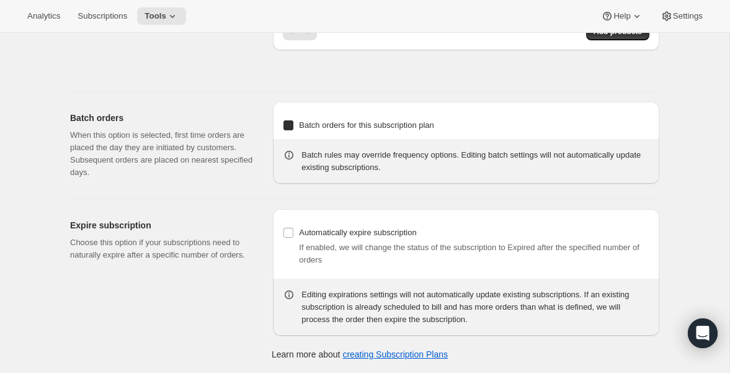
checkbox input "true"
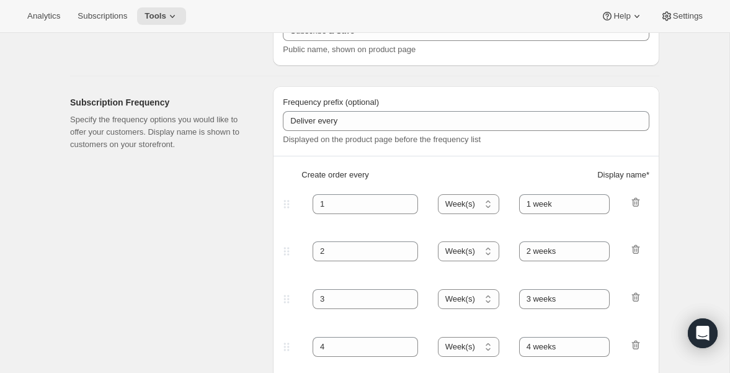
scroll to position [0, 0]
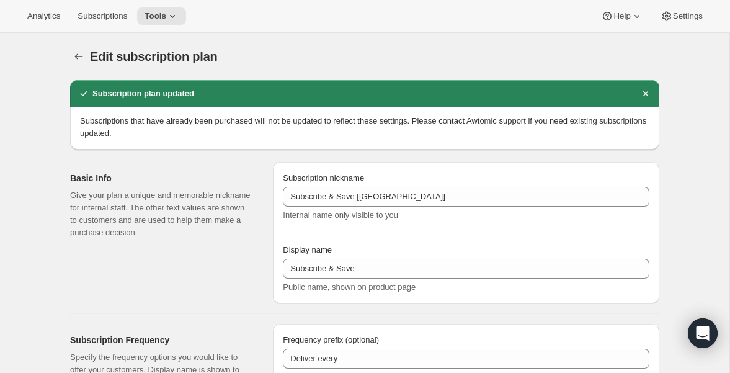
click at [314, 51] on div "Edit subscription plan" at bounding box center [263, 56] width 346 height 17
click at [341, 47] on div "Edit subscription plan. This page is ready Edit subscription plan" at bounding box center [364, 56] width 589 height 47
click at [311, 58] on div "Edit subscription plan" at bounding box center [263, 56] width 346 height 17
